Goal: Task Accomplishment & Management: Manage account settings

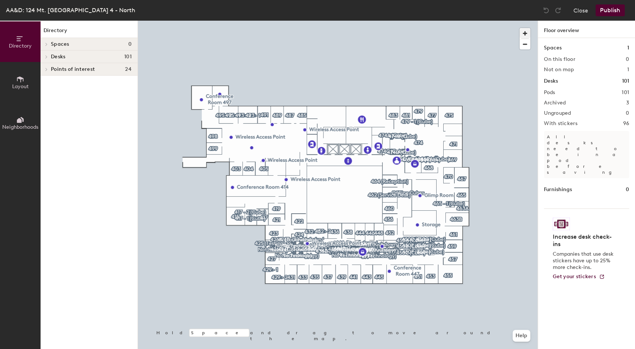
click at [529, 32] on span "button" at bounding box center [524, 33] width 11 height 11
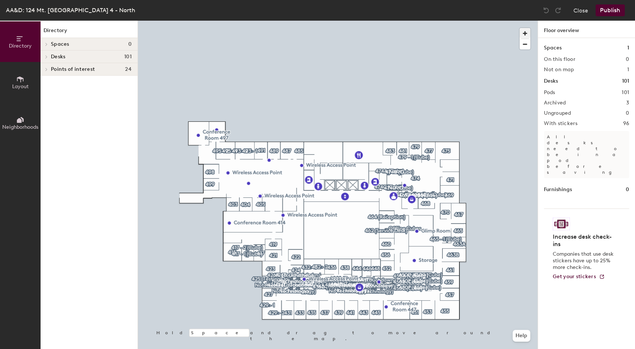
click at [529, 32] on span "button" at bounding box center [524, 33] width 11 height 11
click at [530, 32] on span "button" at bounding box center [524, 33] width 11 height 11
click at [146, 21] on div at bounding box center [338, 21] width 400 height 0
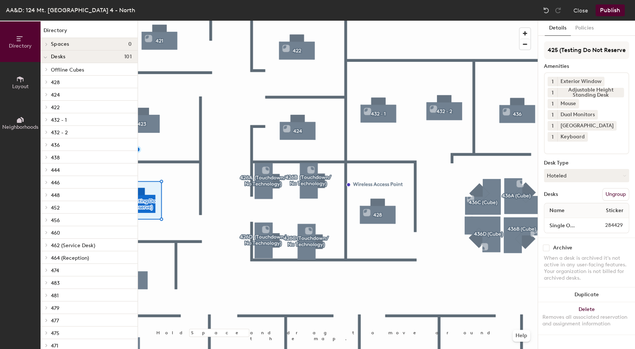
click at [581, 27] on button "Policies" at bounding box center [584, 28] width 27 height 15
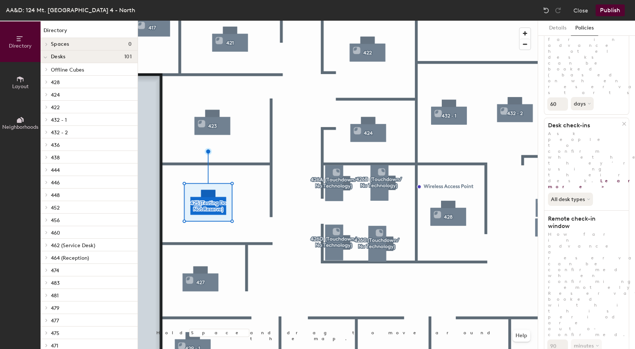
scroll to position [49, 0]
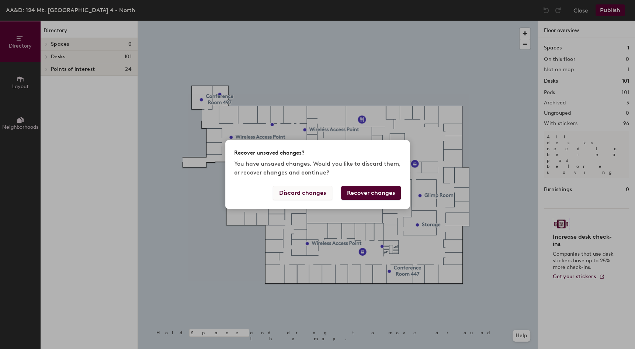
click at [313, 193] on button "Discard changes" at bounding box center [302, 193] width 59 height 14
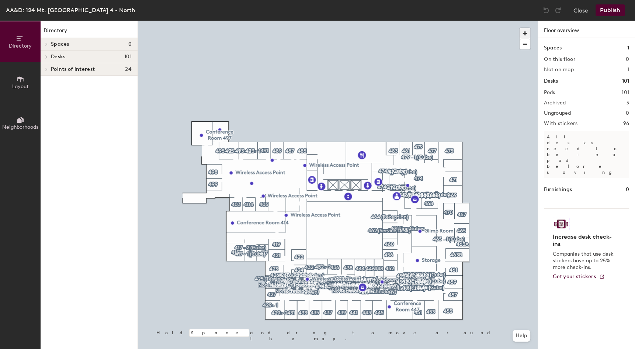
click at [528, 33] on span "button" at bounding box center [524, 33] width 11 height 11
click at [211, 21] on div at bounding box center [338, 21] width 400 height 0
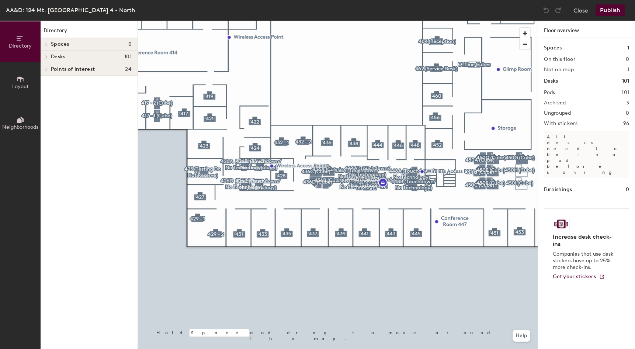
click at [205, 21] on div at bounding box center [338, 21] width 400 height 0
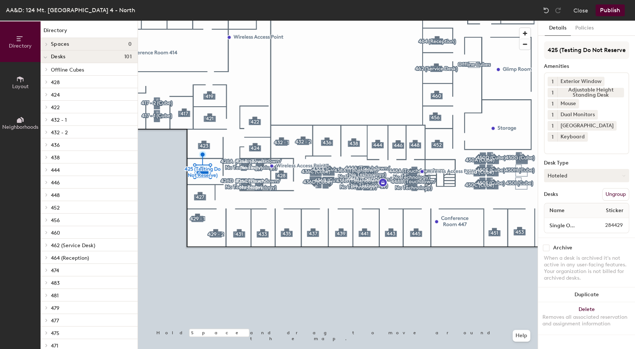
drag, startPoint x: 586, startPoint y: 171, endPoint x: 571, endPoint y: 177, distance: 16.4
click at [585, 171] on button "Hoteled" at bounding box center [586, 175] width 85 height 13
click at [568, 212] on div "Hot" at bounding box center [581, 209] width 74 height 11
click at [568, 212] on div "Name Sticker" at bounding box center [586, 210] width 84 height 15
click at [572, 178] on button "Hot" at bounding box center [586, 175] width 85 height 13
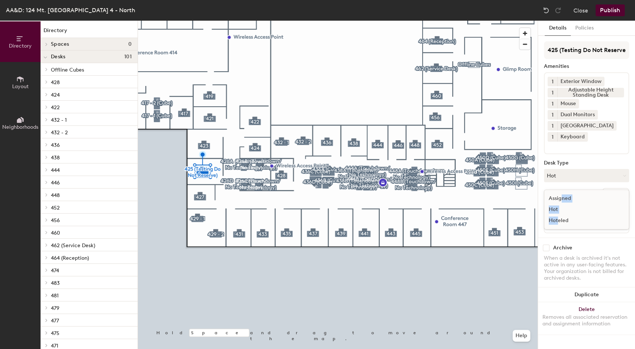
drag, startPoint x: 562, startPoint y: 199, endPoint x: 559, endPoint y: 219, distance: 19.5
click at [559, 219] on ul "Assigned Hot Hoteled" at bounding box center [581, 209] width 74 height 33
click at [559, 219] on div "Single Office 284429" at bounding box center [586, 225] width 84 height 15
drag, startPoint x: 573, startPoint y: 180, endPoint x: 568, endPoint y: 186, distance: 8.2
click at [572, 180] on button "Hot" at bounding box center [586, 175] width 85 height 13
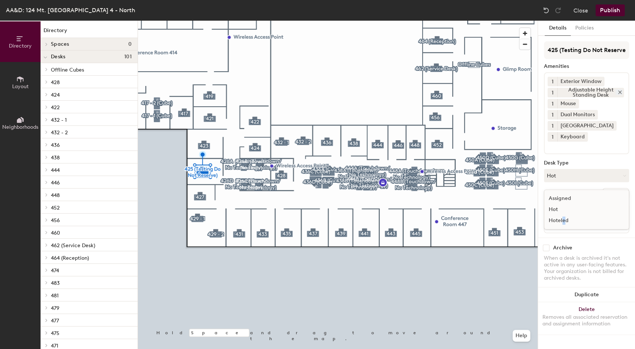
drag, startPoint x: 563, startPoint y: 221, endPoint x: 601, endPoint y: 92, distance: 134.8
click at [561, 221] on div "Hoteled" at bounding box center [581, 220] width 74 height 11
click at [609, 10] on button "Publish" at bounding box center [609, 10] width 29 height 12
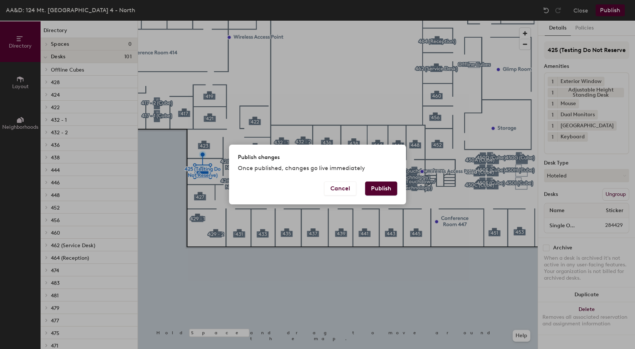
drag, startPoint x: 385, startPoint y: 187, endPoint x: 390, endPoint y: 185, distance: 5.5
click at [385, 187] on button "Publish" at bounding box center [381, 188] width 32 height 14
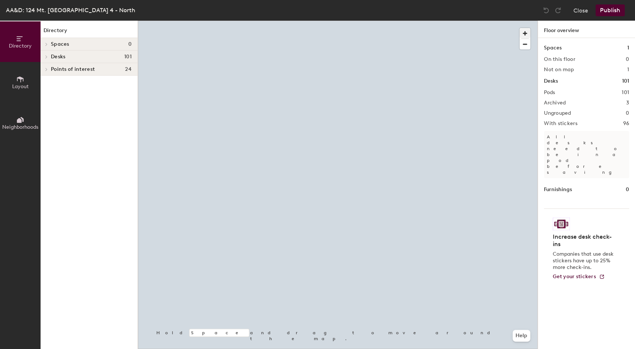
click at [527, 35] on span "button" at bounding box center [524, 33] width 11 height 11
drag, startPoint x: 526, startPoint y: 35, endPoint x: 522, endPoint y: 39, distance: 5.2
click at [526, 35] on span "button" at bounding box center [524, 33] width 11 height 11
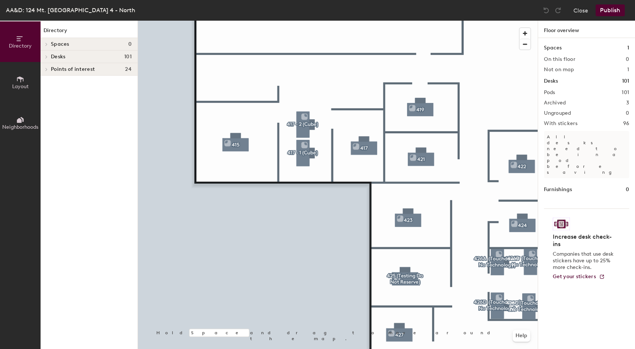
click at [568, 11] on div "Close Publish" at bounding box center [584, 10] width 89 height 12
click at [578, 11] on button "Close" at bounding box center [580, 10] width 15 height 12
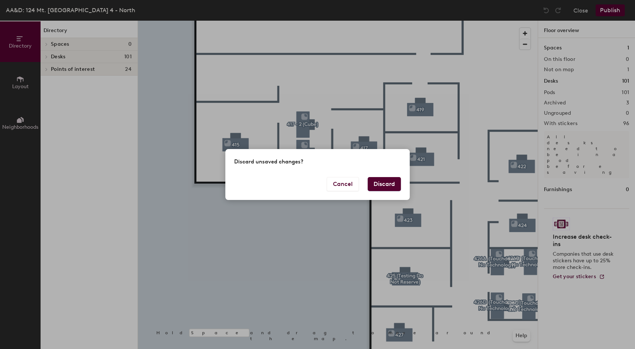
click at [379, 187] on button "Discard" at bounding box center [384, 184] width 33 height 14
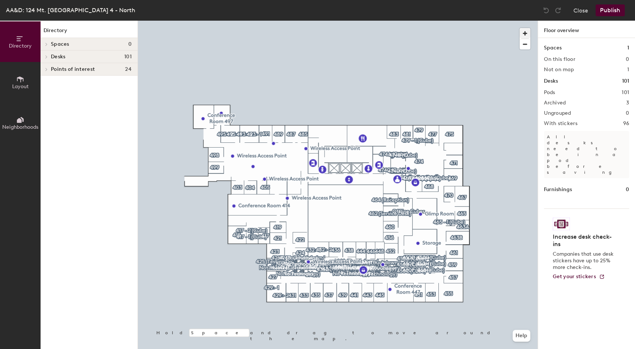
click at [523, 31] on span "button" at bounding box center [524, 33] width 11 height 11
drag, startPoint x: 523, startPoint y: 31, endPoint x: 520, endPoint y: 34, distance: 4.4
click at [523, 31] on span "button" at bounding box center [524, 33] width 11 height 11
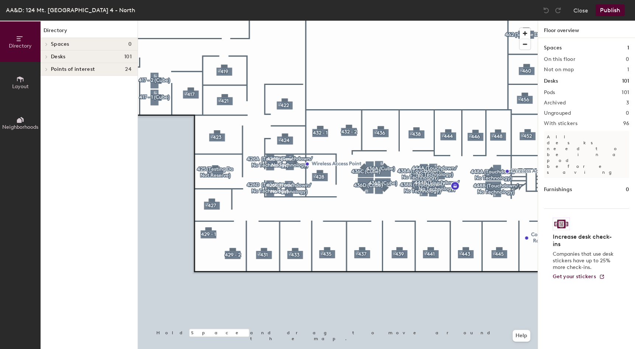
click at [215, 21] on div at bounding box center [338, 21] width 400 height 0
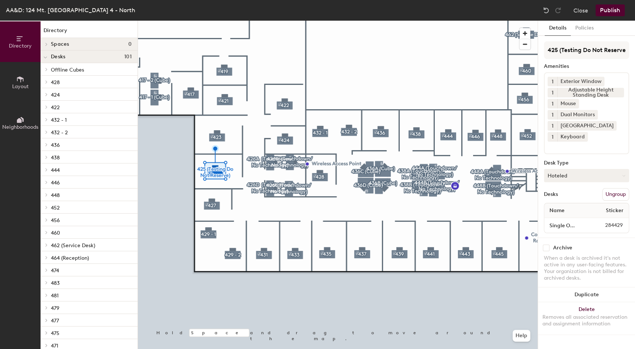
drag, startPoint x: 570, startPoint y: 174, endPoint x: 563, endPoint y: 177, distance: 7.8
click at [570, 174] on button "Hoteled" at bounding box center [586, 175] width 85 height 13
drag, startPoint x: 561, startPoint y: 198, endPoint x: 565, endPoint y: 198, distance: 4.4
click at [561, 198] on div "Assigned" at bounding box center [581, 198] width 74 height 11
click at [587, 27] on button "Policies" at bounding box center [584, 28] width 27 height 15
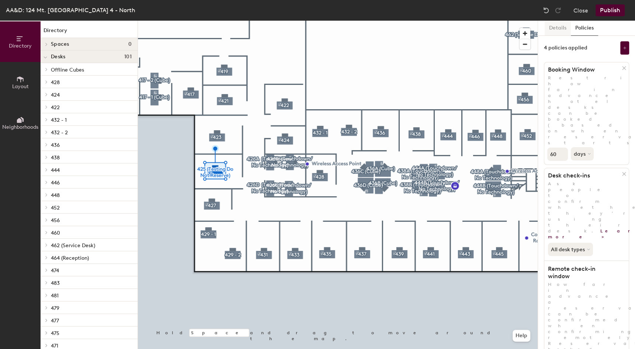
click at [568, 27] on button "Details" at bounding box center [558, 28] width 26 height 15
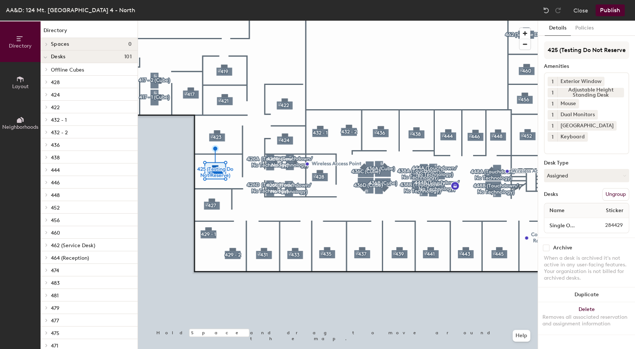
click at [606, 12] on button "Publish" at bounding box center [609, 10] width 29 height 12
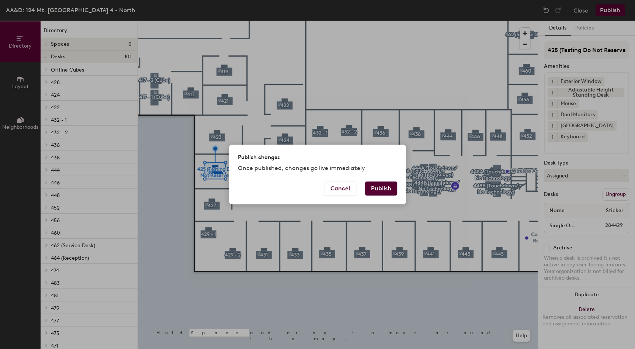
click at [388, 193] on button "Publish" at bounding box center [381, 188] width 32 height 14
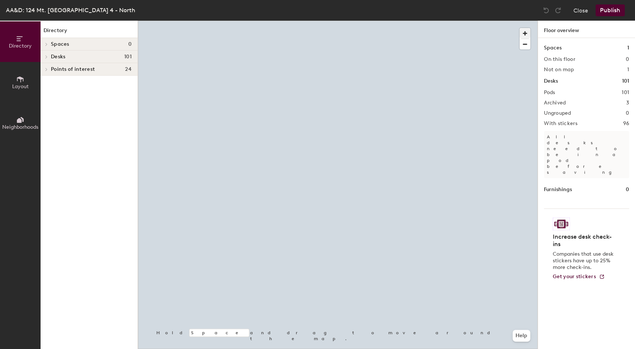
click at [523, 32] on span "button" at bounding box center [524, 33] width 11 height 11
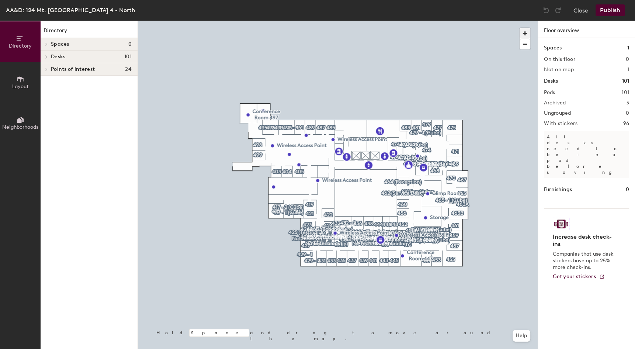
click at [523, 32] on span "button" at bounding box center [524, 33] width 11 height 11
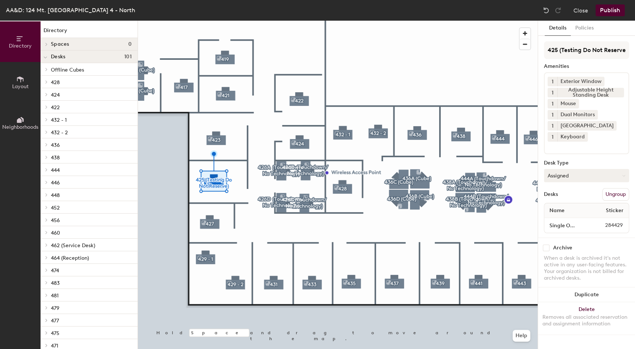
drag, startPoint x: 585, startPoint y: 176, endPoint x: 579, endPoint y: 179, distance: 6.8
click at [583, 177] on button "Assigned" at bounding box center [586, 175] width 85 height 13
drag, startPoint x: 561, startPoint y: 218, endPoint x: 578, endPoint y: 159, distance: 60.7
click at [561, 218] on div "Hoteled" at bounding box center [581, 220] width 74 height 11
click at [613, 14] on button "Publish" at bounding box center [609, 10] width 29 height 12
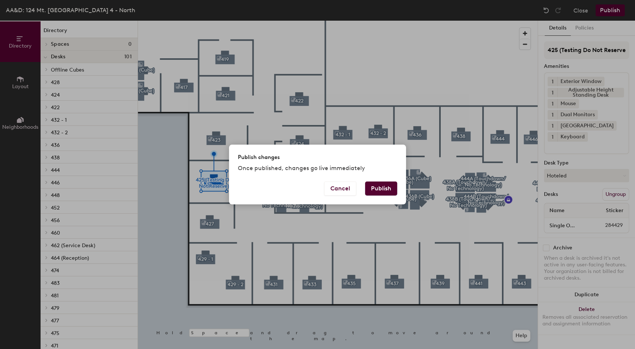
click at [388, 191] on button "Publish" at bounding box center [381, 188] width 32 height 14
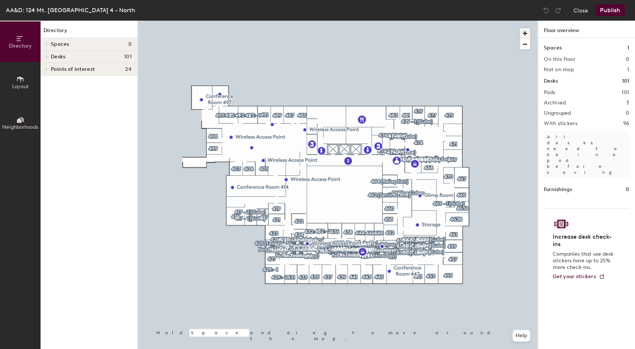
click at [528, 33] on span "button" at bounding box center [524, 33] width 11 height 11
click at [272, 21] on div at bounding box center [338, 21] width 400 height 0
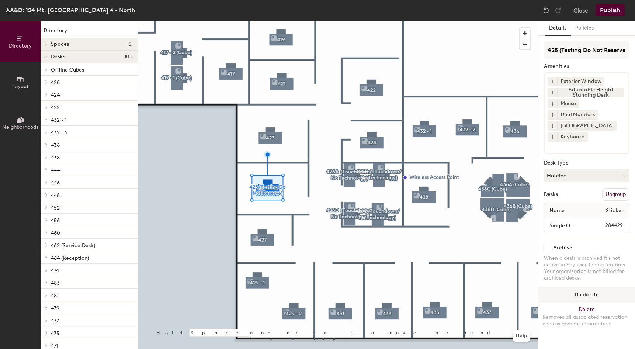
drag, startPoint x: 559, startPoint y: 289, endPoint x: 555, endPoint y: 285, distance: 5.8
click at [559, 289] on button "Duplicate" at bounding box center [586, 294] width 97 height 15
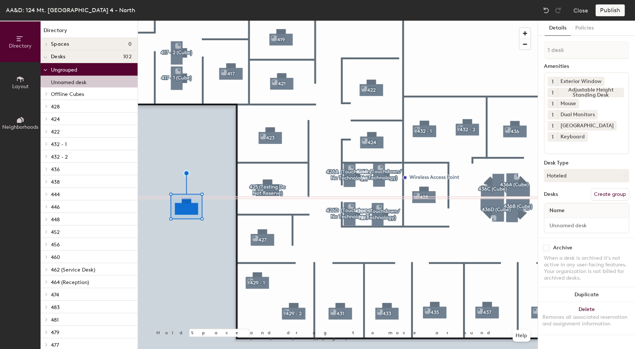
click at [269, 21] on div at bounding box center [338, 21] width 400 height 0
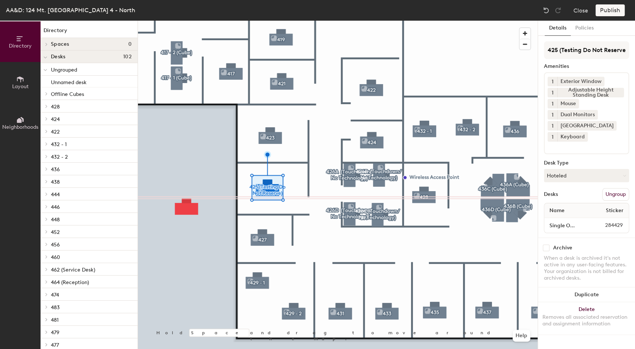
click at [215, 21] on div at bounding box center [338, 21] width 400 height 0
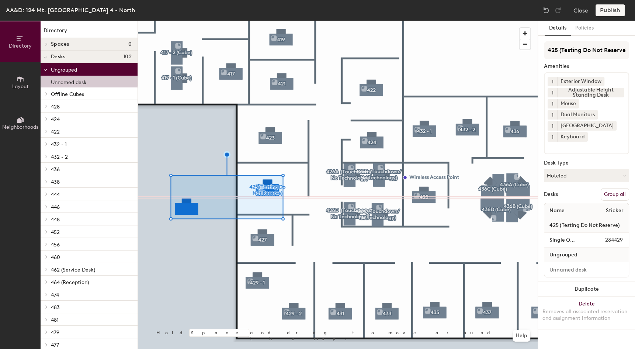
drag, startPoint x: 618, startPoint y: 190, endPoint x: 608, endPoint y: 162, distance: 29.5
click at [618, 190] on button "Group all" at bounding box center [615, 194] width 28 height 13
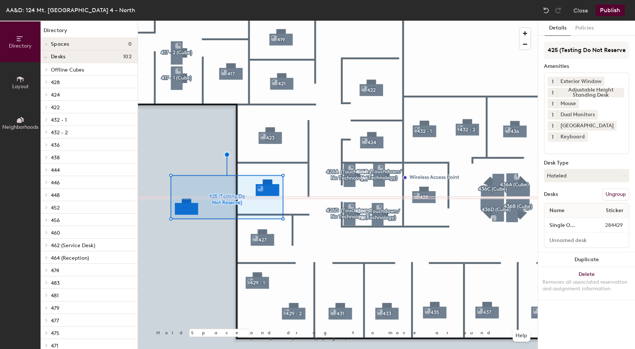
click at [617, 8] on button "Publish" at bounding box center [609, 10] width 29 height 12
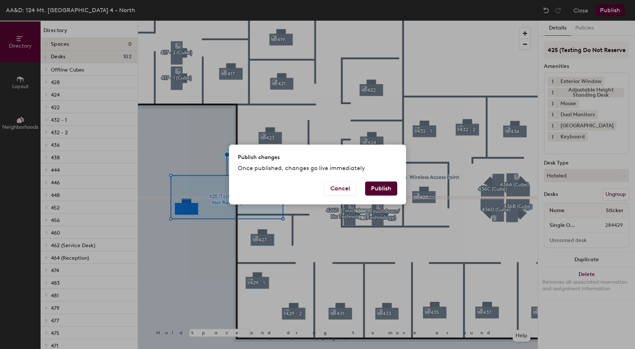
click at [372, 188] on button "Publish" at bounding box center [381, 188] width 32 height 14
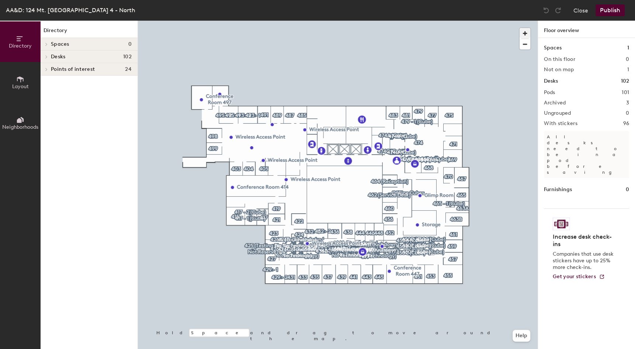
click at [521, 29] on span "button" at bounding box center [524, 33] width 11 height 11
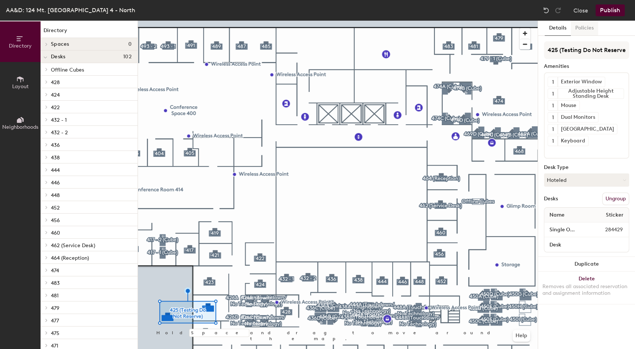
drag, startPoint x: 575, startPoint y: 31, endPoint x: 585, endPoint y: 29, distance: 9.4
click at [578, 31] on button "Policies" at bounding box center [584, 28] width 27 height 15
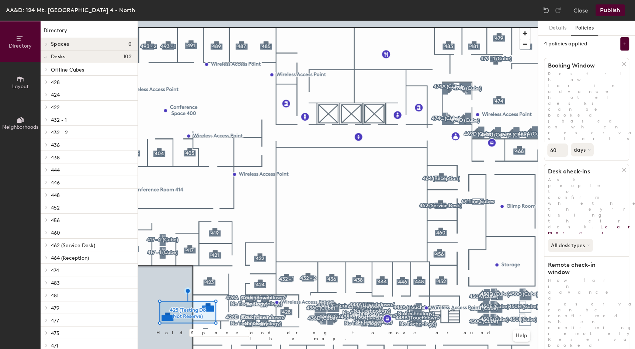
click at [575, 45] on div "4 policies applied" at bounding box center [566, 44] width 44 height 6
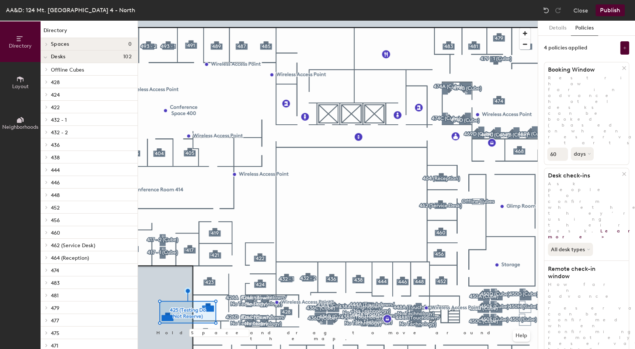
click at [585, 48] on div "4 policies applied" at bounding box center [566, 48] width 44 height 6
click at [547, 27] on button "Details" at bounding box center [558, 28] width 26 height 15
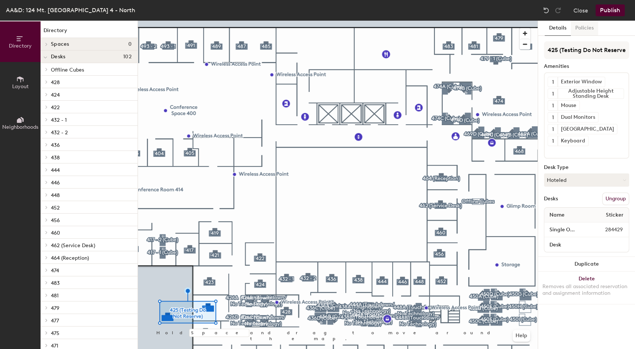
click at [587, 34] on button "Policies" at bounding box center [584, 28] width 27 height 15
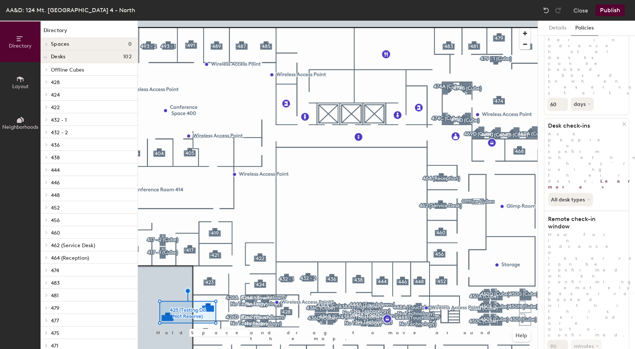
scroll to position [49, 0]
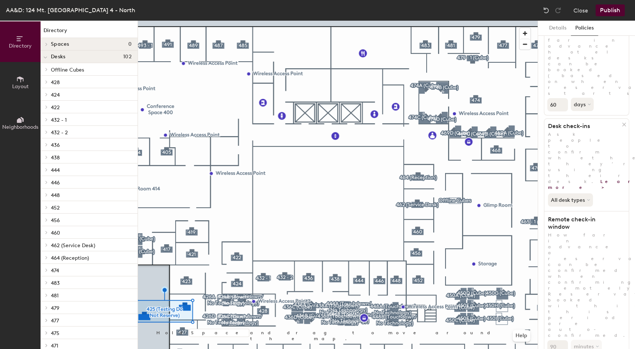
click at [394, 1] on div "AA&D: 124 Mt. [GEOGRAPHIC_DATA] 4 - North Close Publish" at bounding box center [317, 10] width 635 height 21
click at [568, 32] on button "Details" at bounding box center [558, 28] width 26 height 15
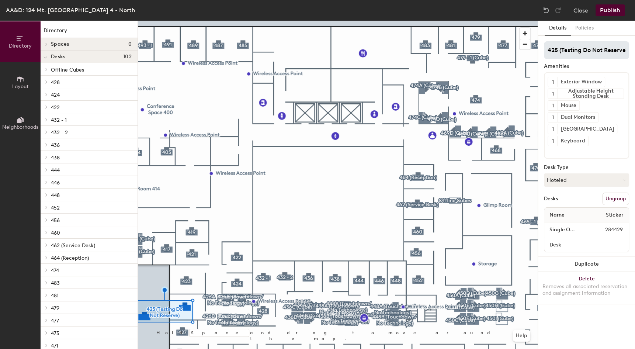
scroll to position [0, 0]
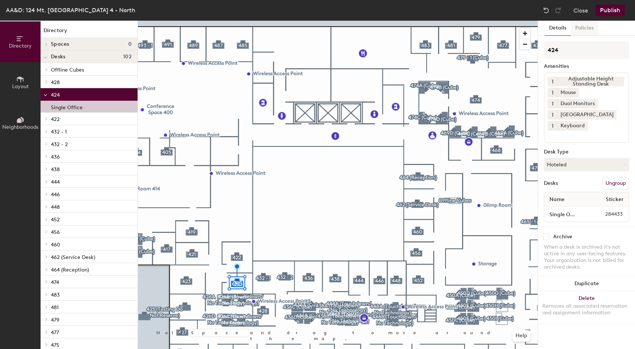
click at [585, 27] on button "Policies" at bounding box center [584, 28] width 27 height 15
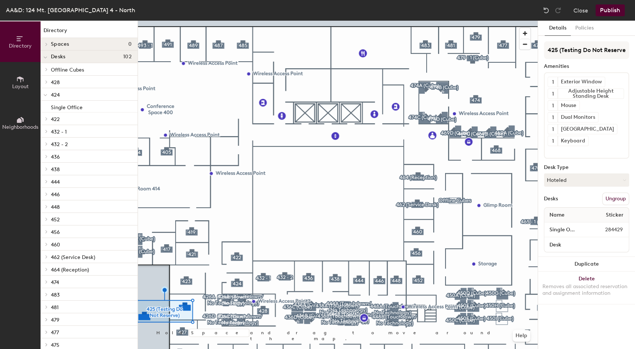
click at [619, 196] on button "Ungroup" at bounding box center [615, 198] width 27 height 13
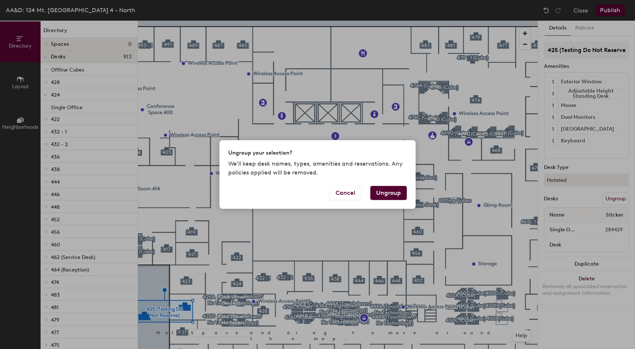
click at [398, 188] on button "Ungroup" at bounding box center [388, 193] width 36 height 14
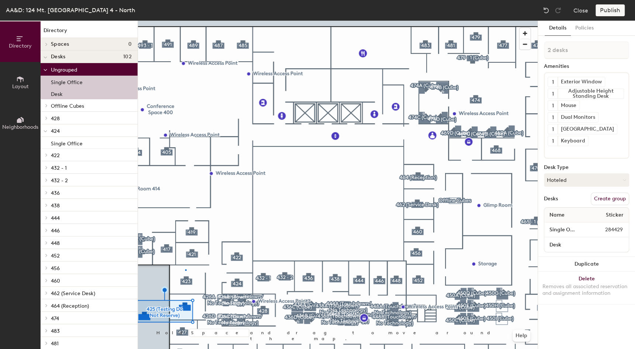
click at [185, 21] on div at bounding box center [338, 21] width 400 height 0
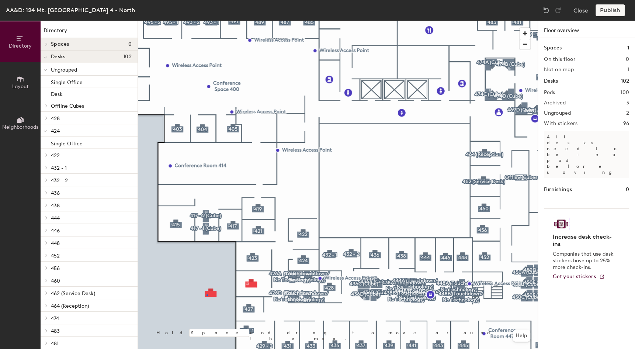
click at [206, 21] on div at bounding box center [338, 21] width 400 height 0
click at [552, 13] on div at bounding box center [558, 10] width 12 height 12
click at [550, 11] on img at bounding box center [545, 10] width 7 height 7
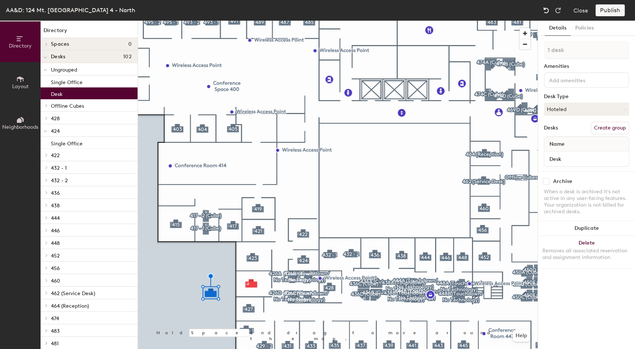
click at [550, 11] on img at bounding box center [545, 10] width 7 height 7
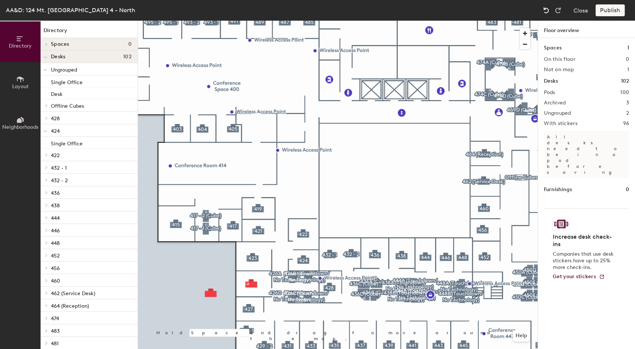
click at [550, 11] on img at bounding box center [545, 10] width 7 height 7
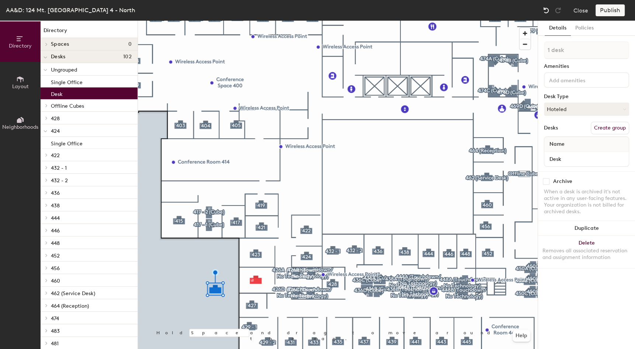
click at [546, 9] on img at bounding box center [545, 10] width 7 height 7
type input "2 desks"
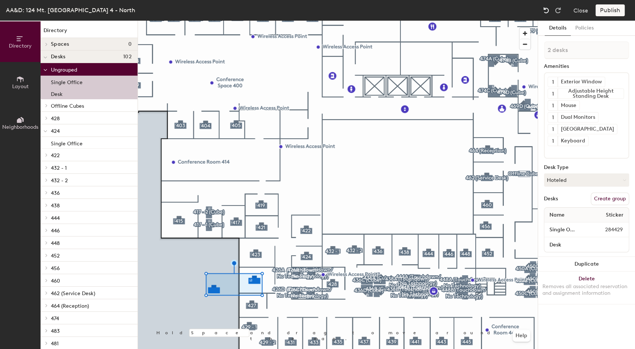
click at [546, 9] on img at bounding box center [545, 10] width 7 height 7
click at [580, 13] on button "Close" at bounding box center [580, 10] width 15 height 12
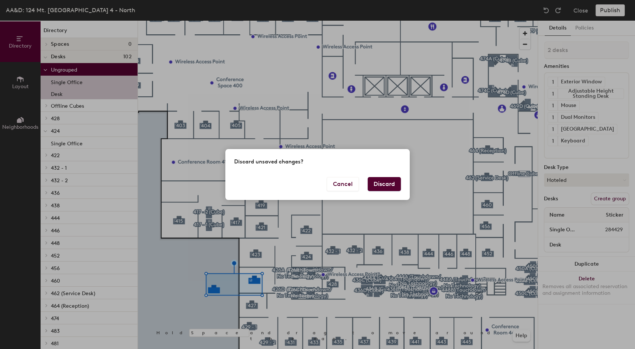
click at [377, 184] on button "Discard" at bounding box center [384, 184] width 33 height 14
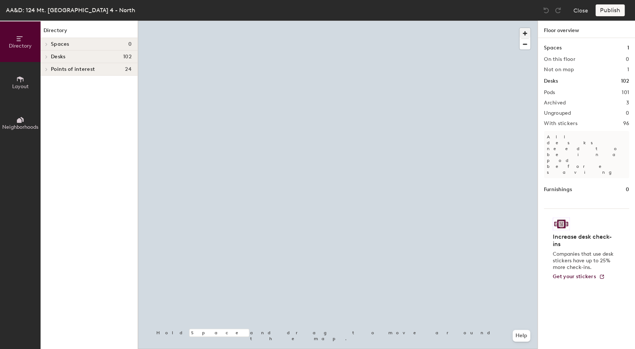
click at [522, 34] on span "button" at bounding box center [524, 33] width 11 height 11
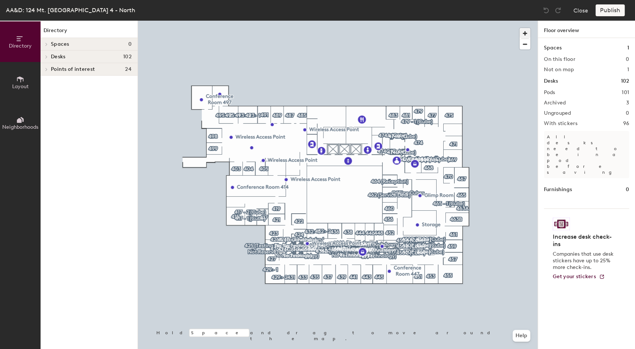
click at [522, 34] on span "button" at bounding box center [524, 33] width 11 height 11
click at [289, 21] on div at bounding box center [338, 21] width 400 height 0
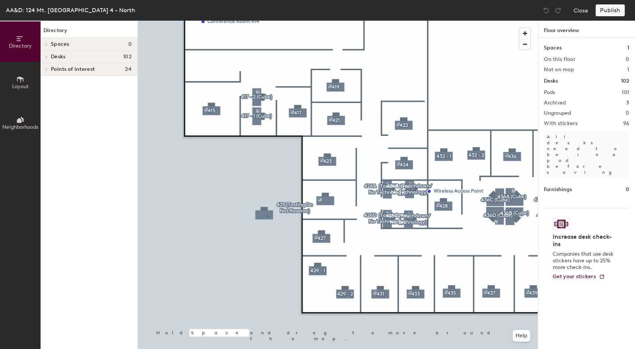
click at [267, 21] on div at bounding box center [338, 21] width 400 height 0
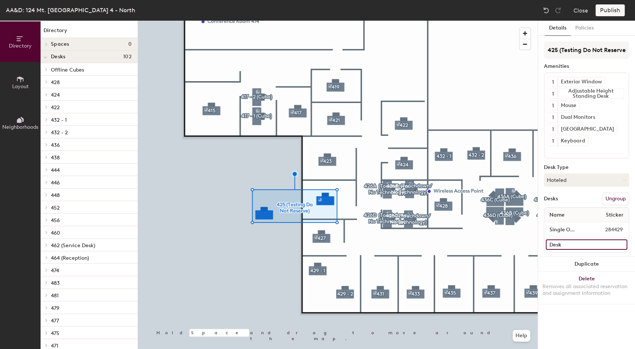
click at [622, 243] on input "Desk" at bounding box center [586, 244] width 81 height 10
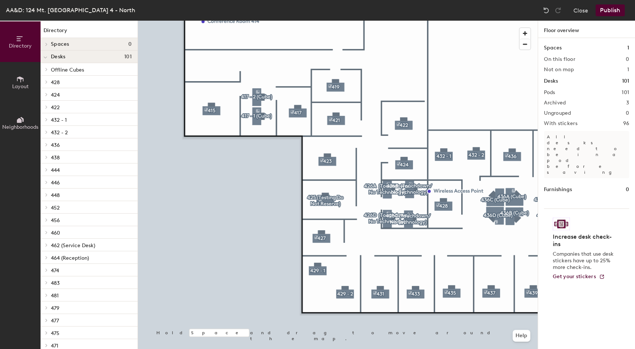
click at [606, 15] on button "Publish" at bounding box center [609, 10] width 29 height 12
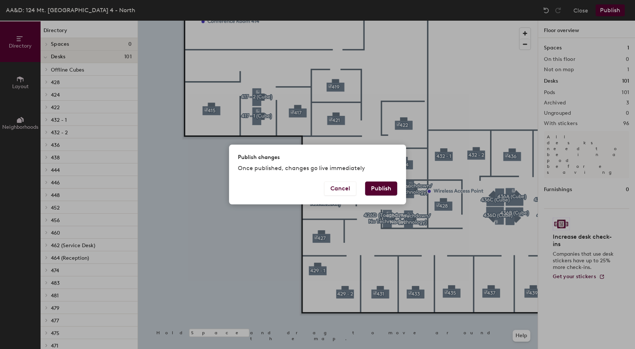
click at [383, 195] on div "Cancel Publish" at bounding box center [317, 192] width 177 height 23
click at [386, 189] on button "Publish" at bounding box center [381, 188] width 32 height 14
